Goal: Task Accomplishment & Management: Complete application form

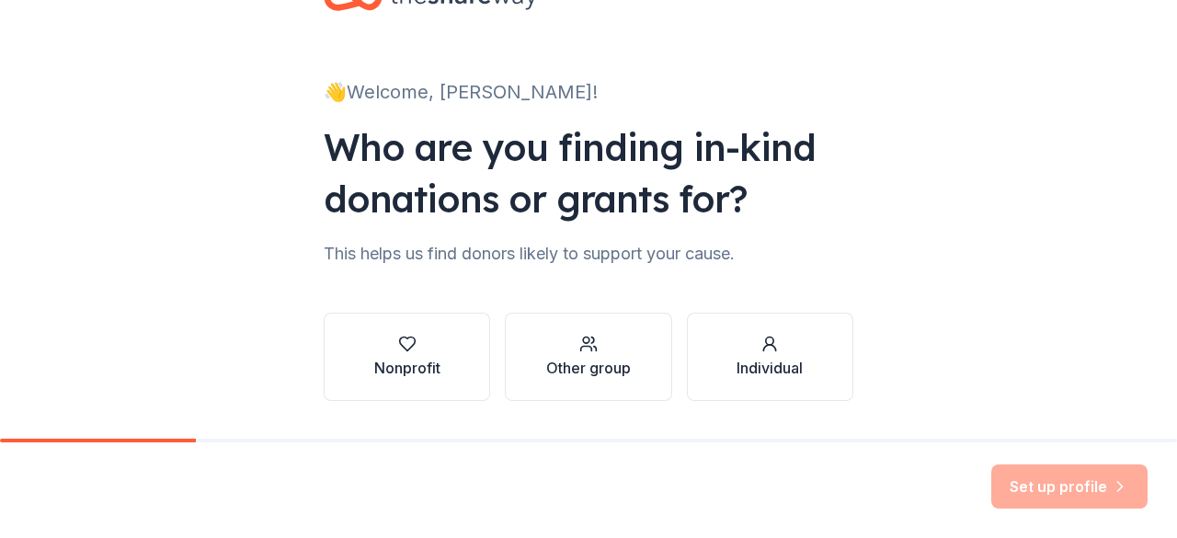
scroll to position [46, 0]
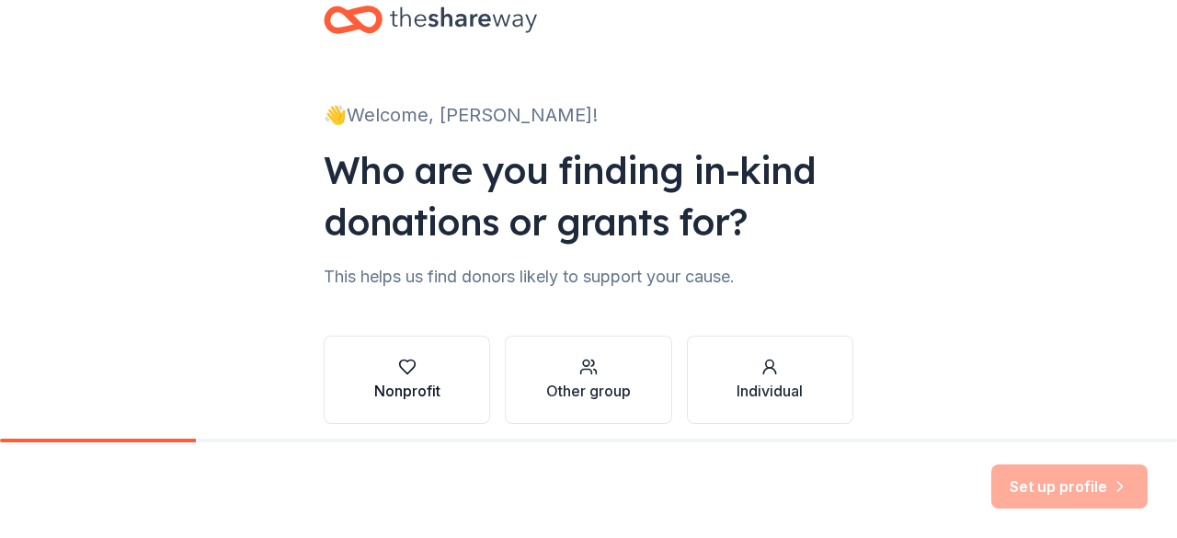
click at [387, 364] on div "button" at bounding box center [407, 367] width 66 height 18
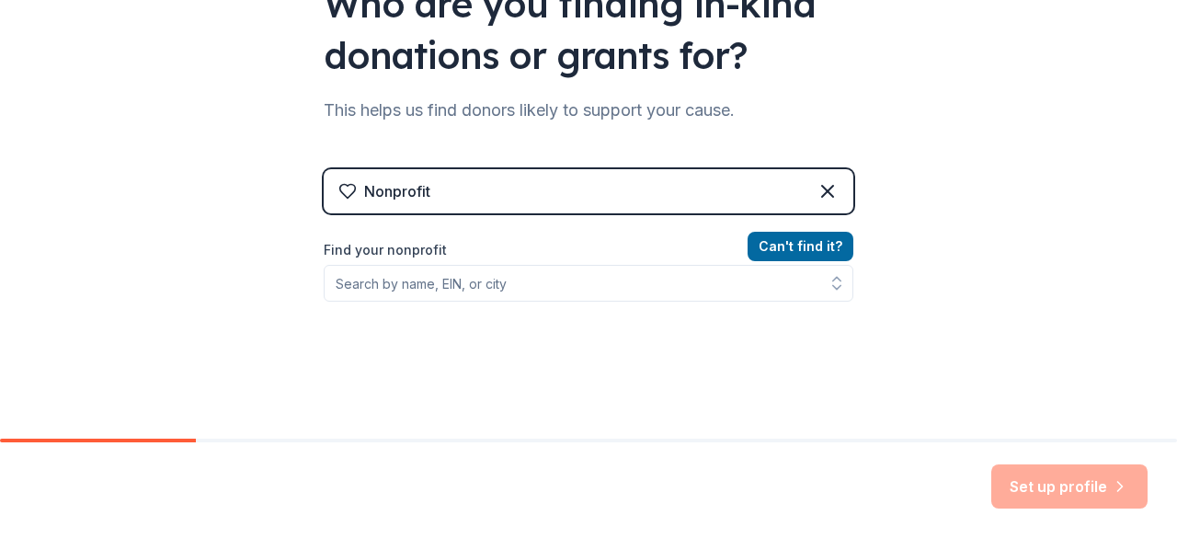
scroll to position [213, 0]
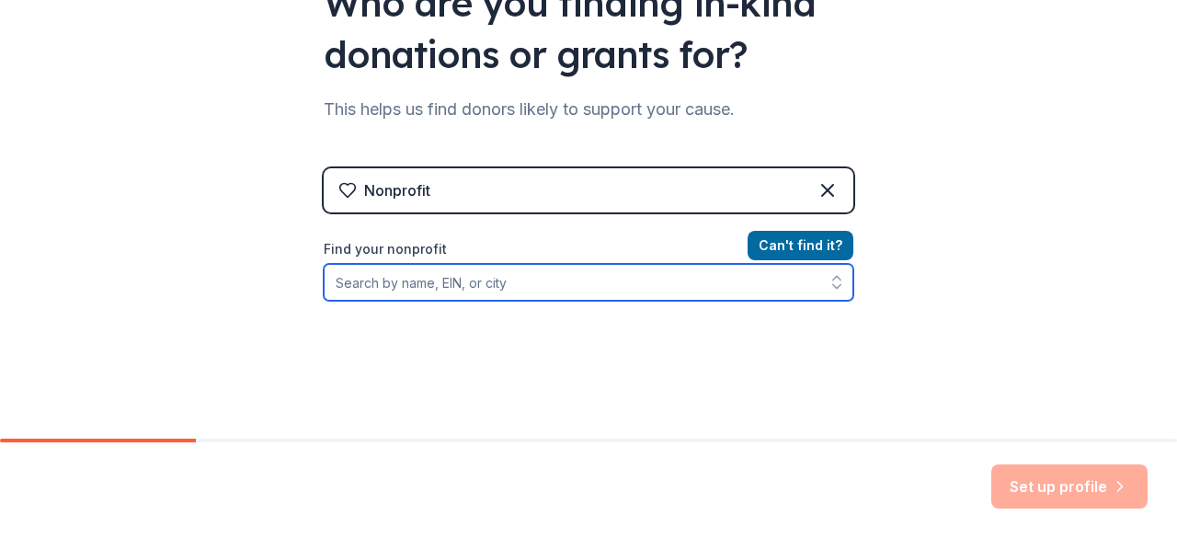
click at [620, 288] on input "Find your nonprofit" at bounding box center [588, 282] width 529 height 37
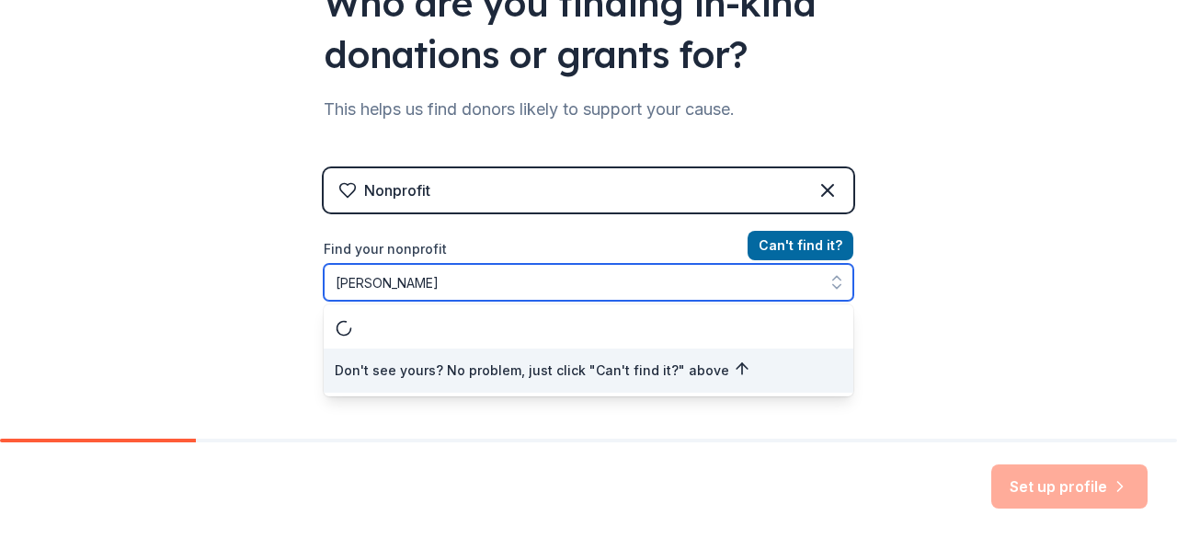
type input "[PERSON_NAME] A"
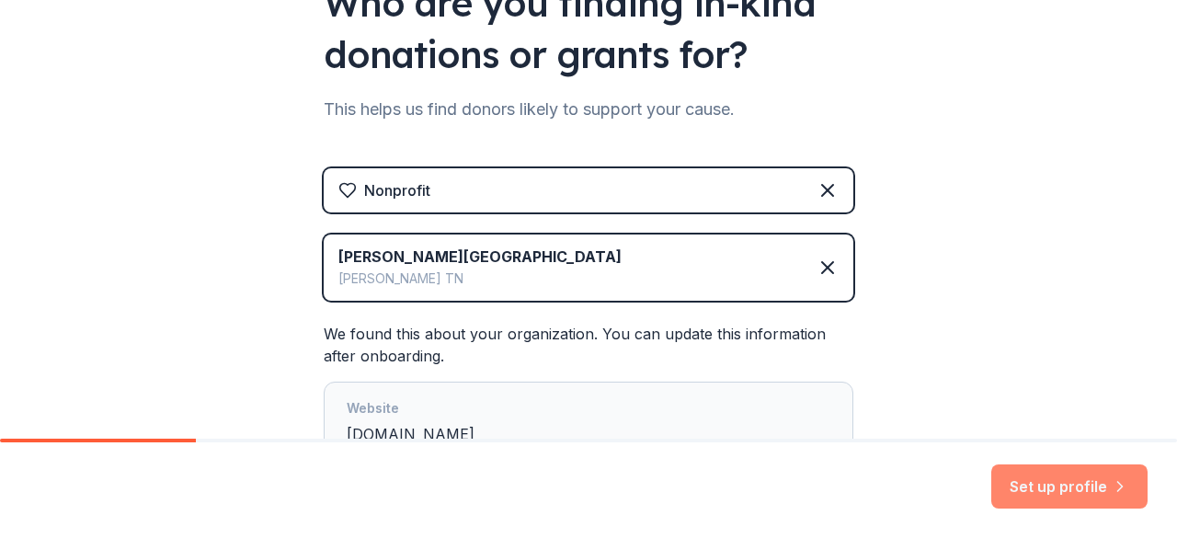
click at [1069, 472] on button "Set up profile" at bounding box center [1069, 486] width 156 height 44
click at [485, 255] on div "[PERSON_NAME][GEOGRAPHIC_DATA]" at bounding box center [479, 256] width 283 height 22
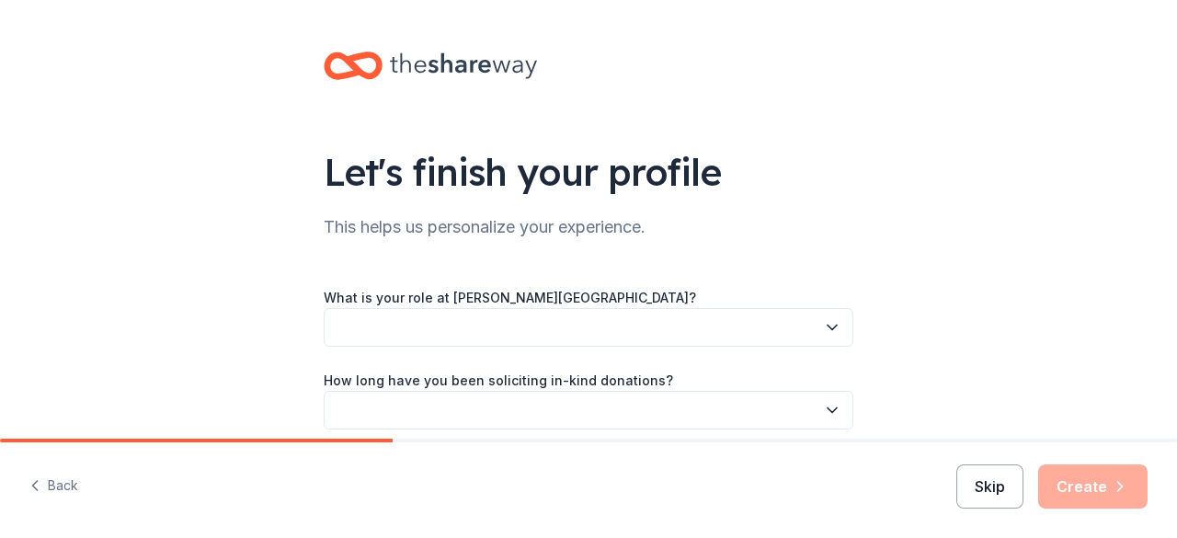
click at [979, 497] on button "Skip" at bounding box center [989, 486] width 67 height 44
